Goal: Task Accomplishment & Management: Complete application form

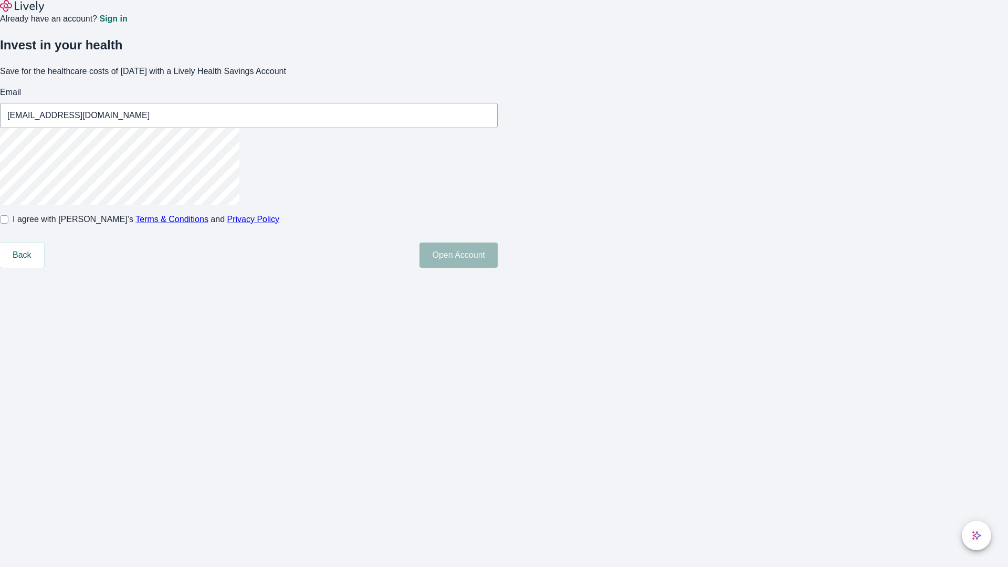
click at [8, 224] on input "I agree with Lively’s Terms & Conditions and Privacy Policy" at bounding box center [4, 219] width 8 height 8
checkbox input "true"
click at [498, 268] on button "Open Account" at bounding box center [458, 254] width 78 height 25
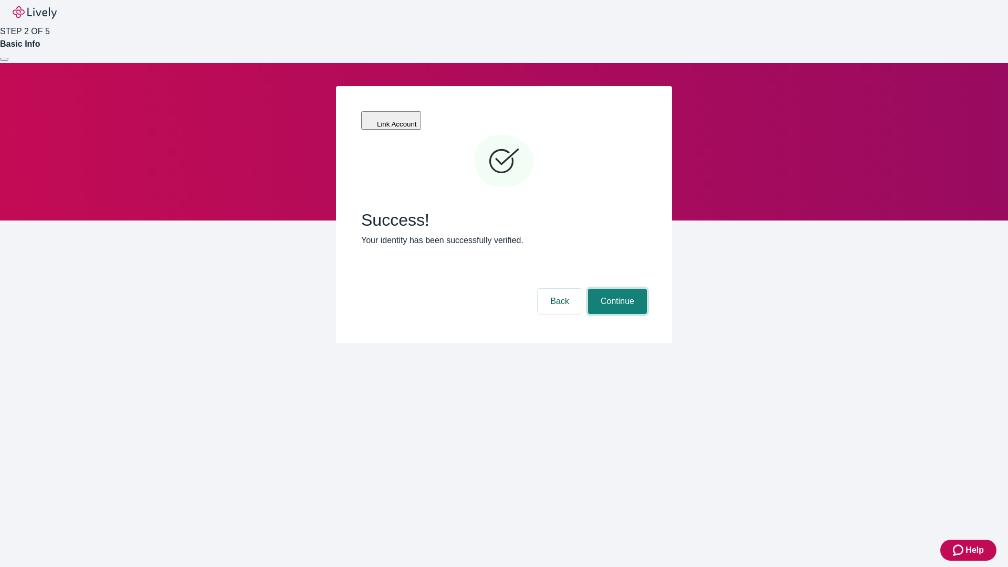
click at [616, 289] on button "Continue" at bounding box center [617, 301] width 59 height 25
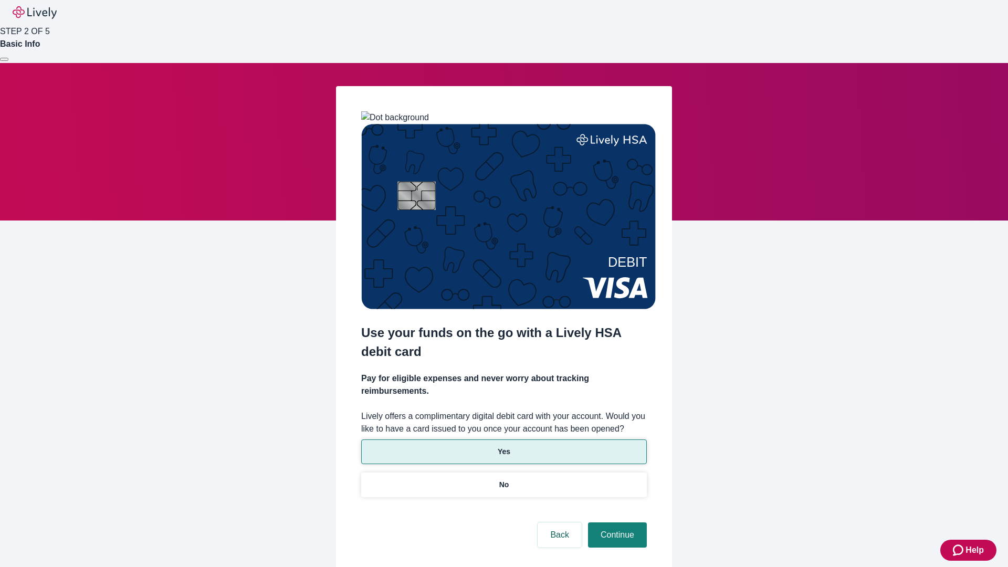
click at [503, 446] on p "Yes" at bounding box center [504, 451] width 13 height 11
click at [616, 522] on button "Continue" at bounding box center [617, 534] width 59 height 25
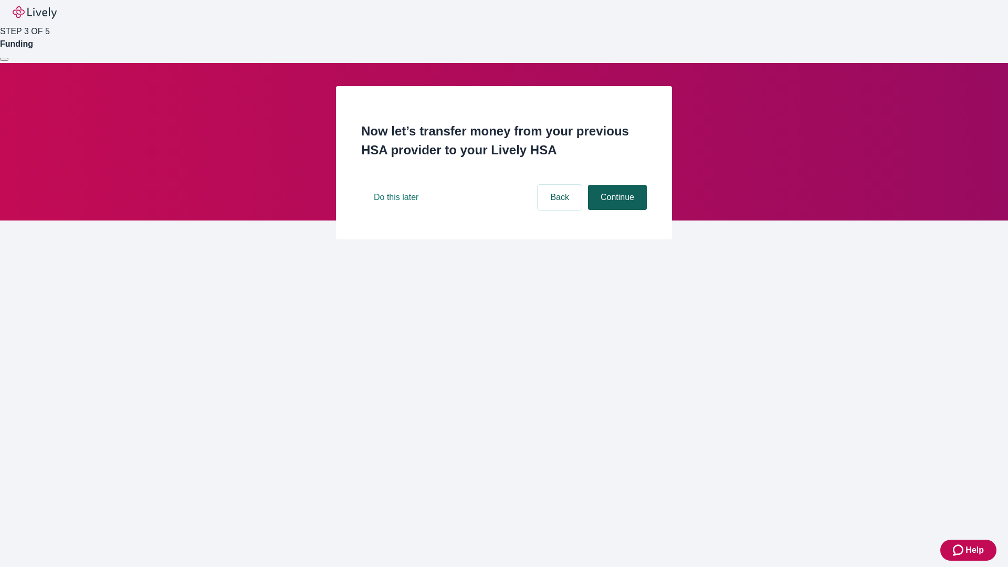
click at [616, 210] on button "Continue" at bounding box center [617, 197] width 59 height 25
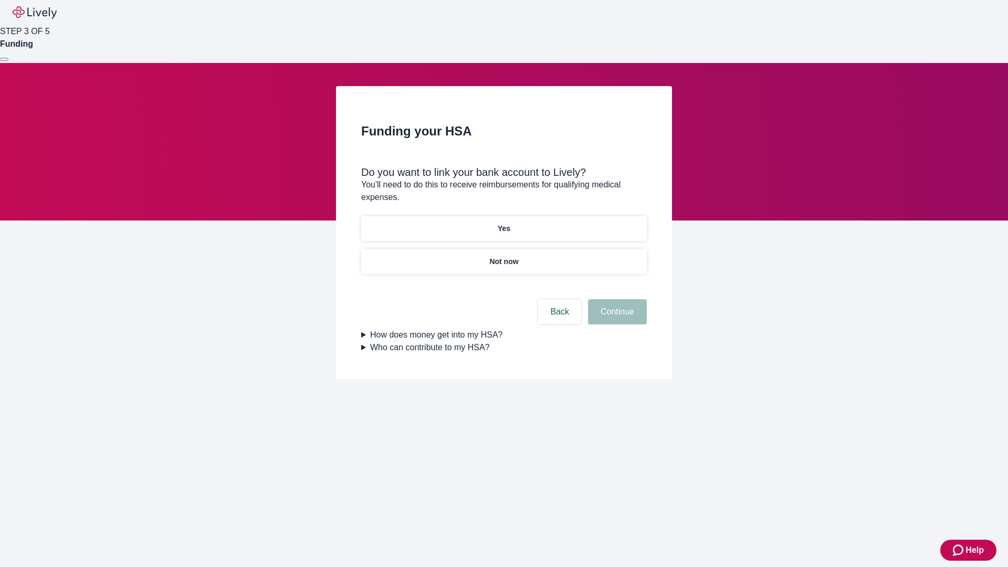
click at [503, 223] on p "Yes" at bounding box center [504, 228] width 13 height 11
click at [616, 299] on button "Continue" at bounding box center [617, 311] width 59 height 25
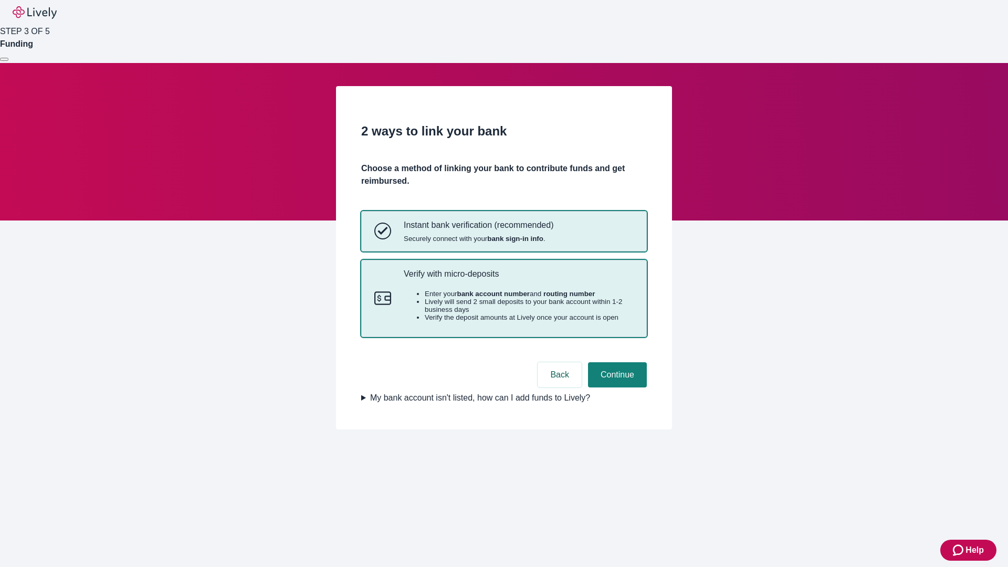
click at [518, 279] on p "Verify with micro-deposits" at bounding box center [519, 274] width 230 height 10
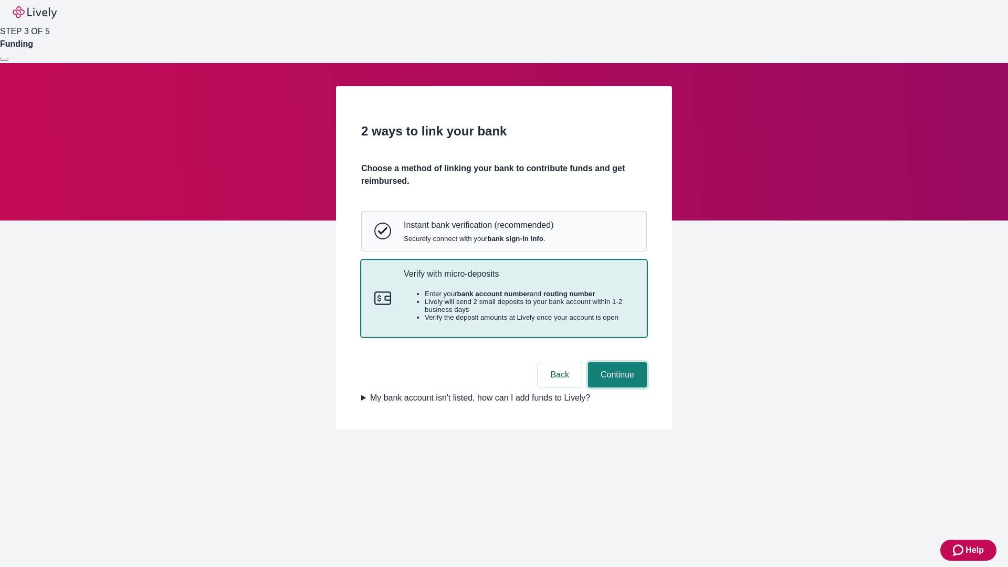
click at [616, 387] on button "Continue" at bounding box center [617, 374] width 59 height 25
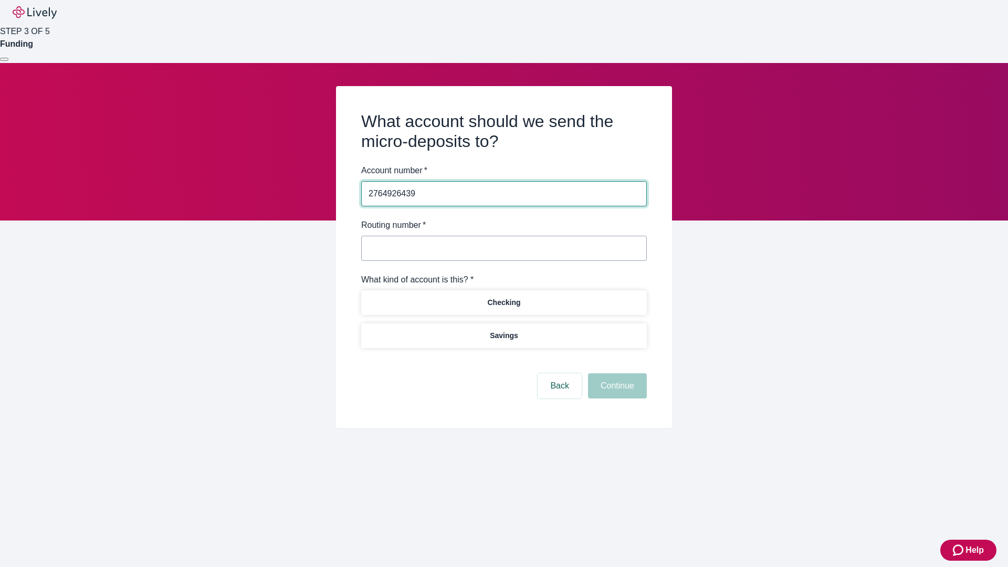
type input "2764926439"
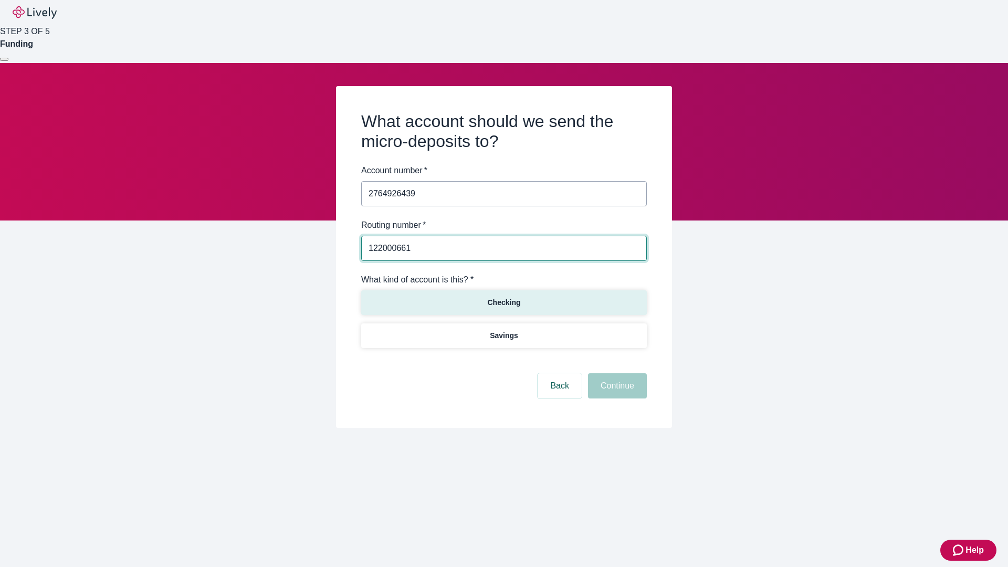
type input "122000661"
click at [503, 302] on p "Checking" at bounding box center [503, 302] width 33 height 11
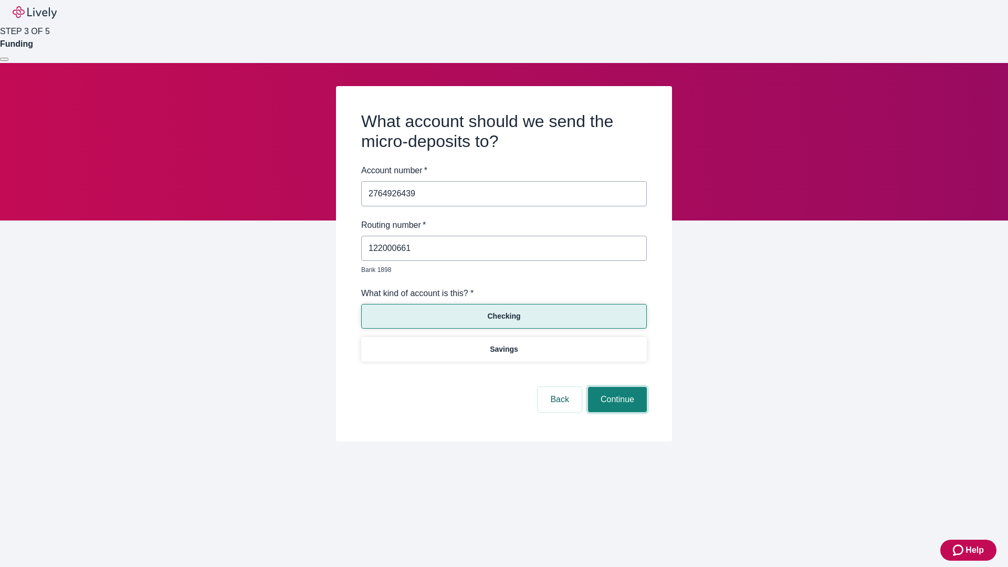
click at [616, 387] on button "Continue" at bounding box center [617, 399] width 59 height 25
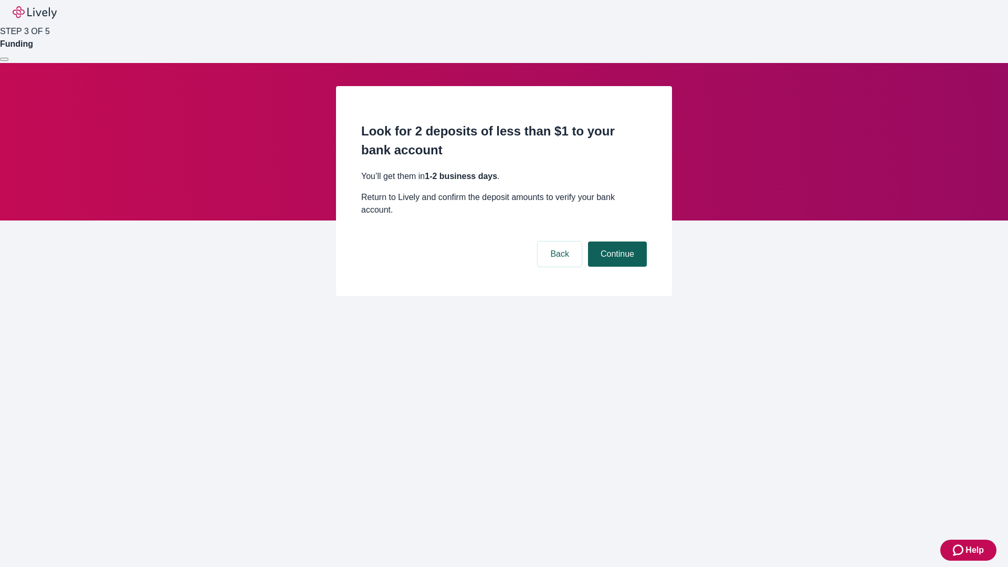
click at [616, 241] on button "Continue" at bounding box center [617, 253] width 59 height 25
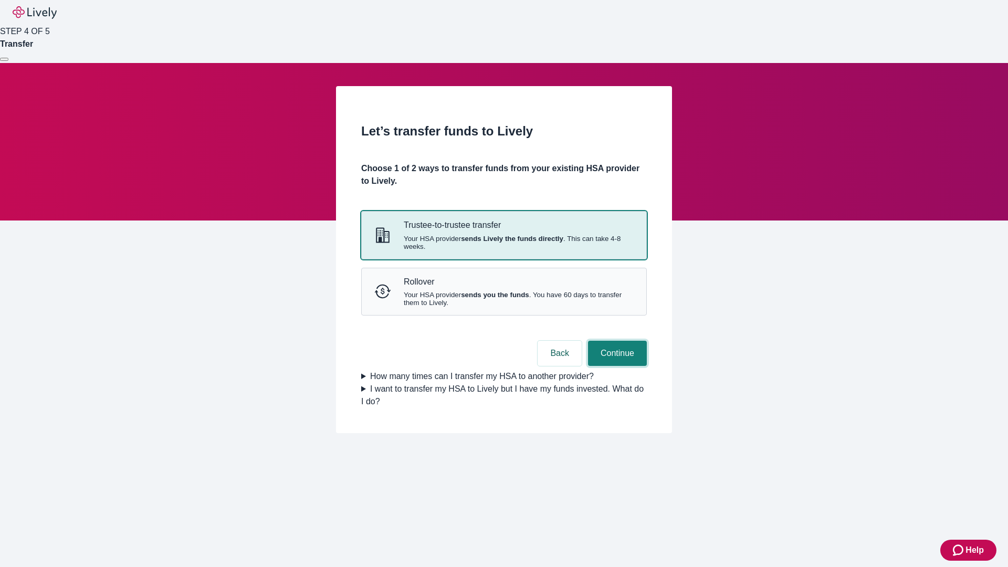
click at [616, 366] on button "Continue" at bounding box center [617, 353] width 59 height 25
